Goal: Information Seeking & Learning: Learn about a topic

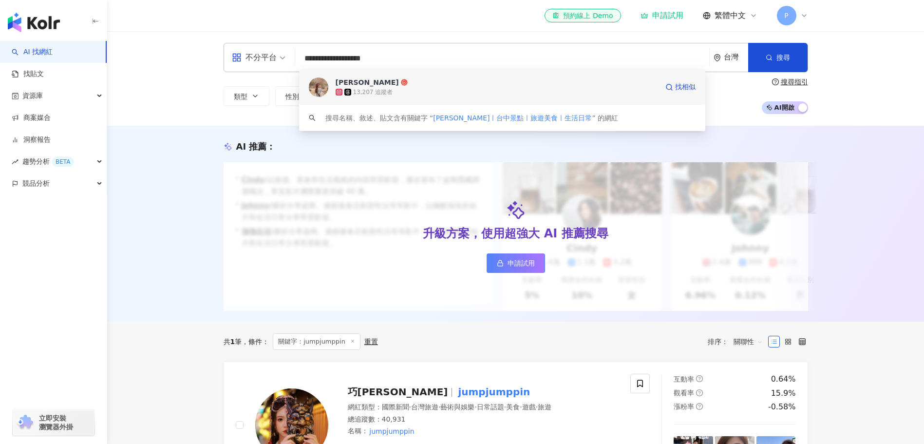
click at [365, 88] on div "13,207 追蹤者" at bounding box center [373, 92] width 40 height 8
